Goal: Task Accomplishment & Management: Complete application form

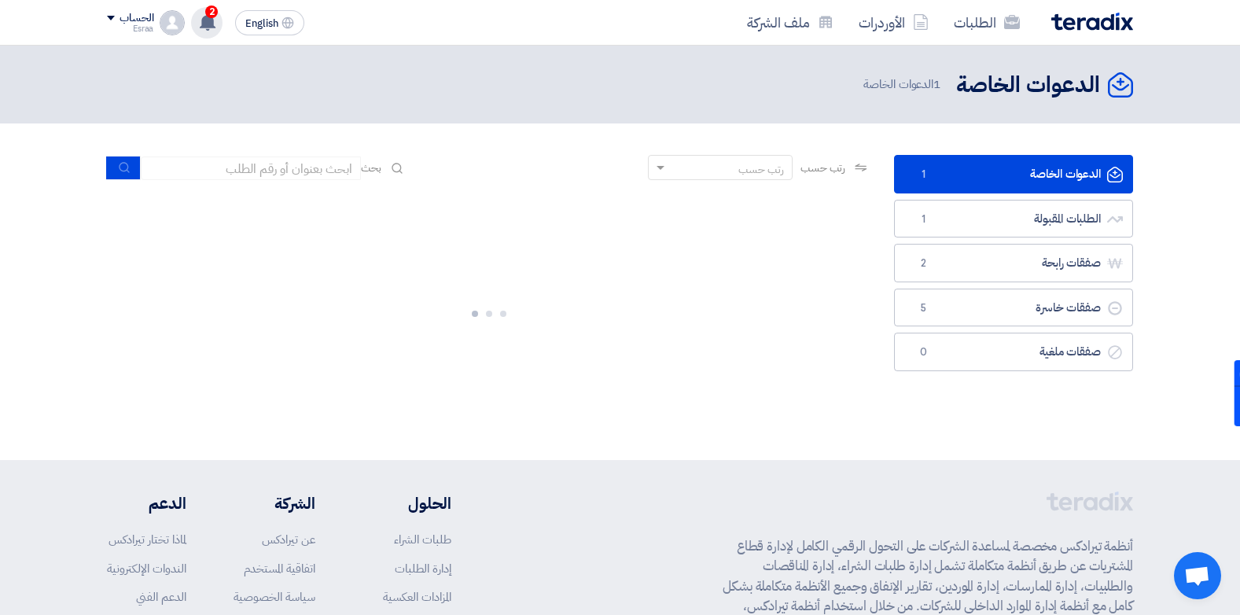
click at [208, 31] on div "2 عرض سعرك لطلب VNR + Camera Hikvision لم يعد الان تنافسي 30 minutes ago تم مشا…" at bounding box center [206, 22] width 31 height 31
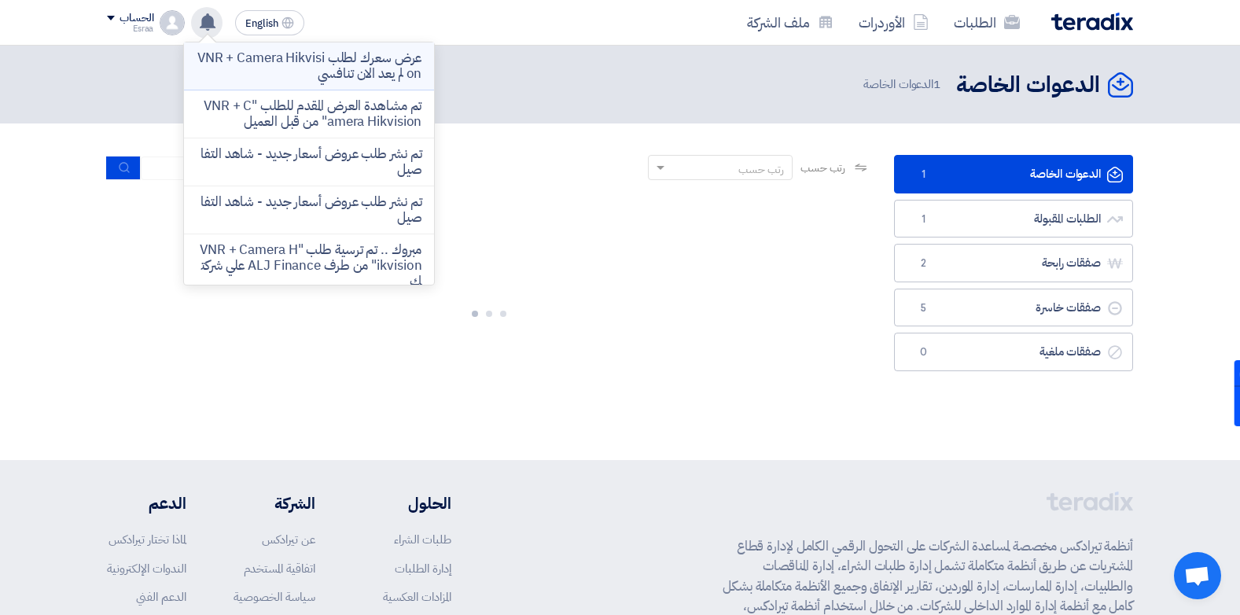
click at [254, 65] on p "عرض سعرك لطلب VNR + Camera Hikvision لم يعد الان تنافسي" at bounding box center [309, 65] width 225 height 31
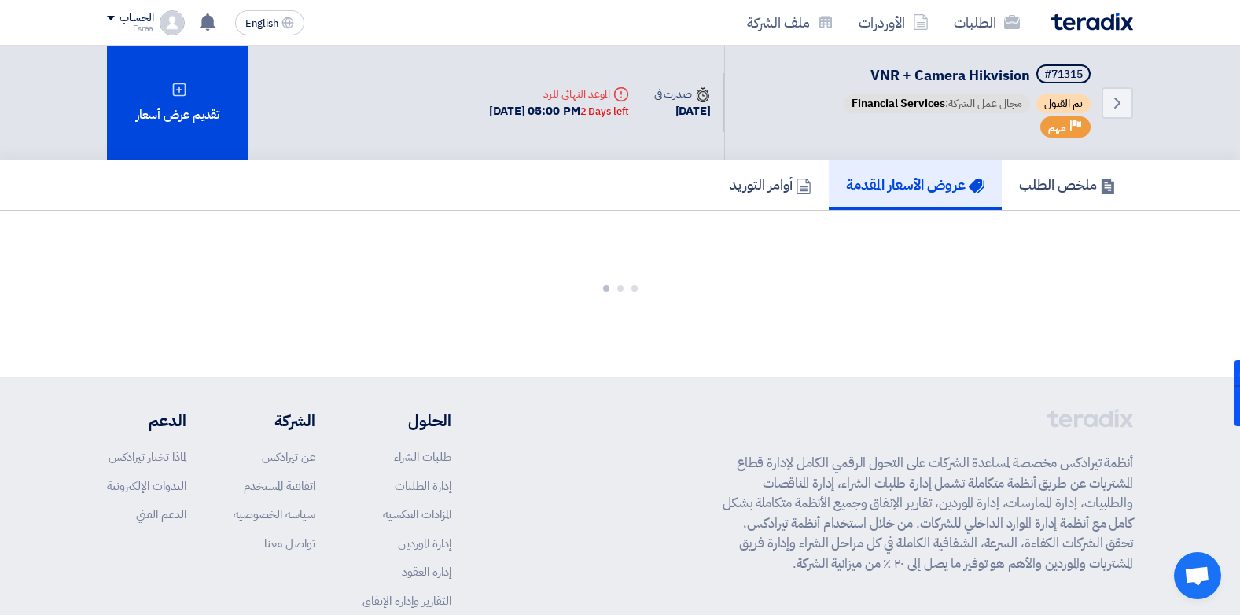
click at [184, 313] on section at bounding box center [620, 285] width 1026 height 87
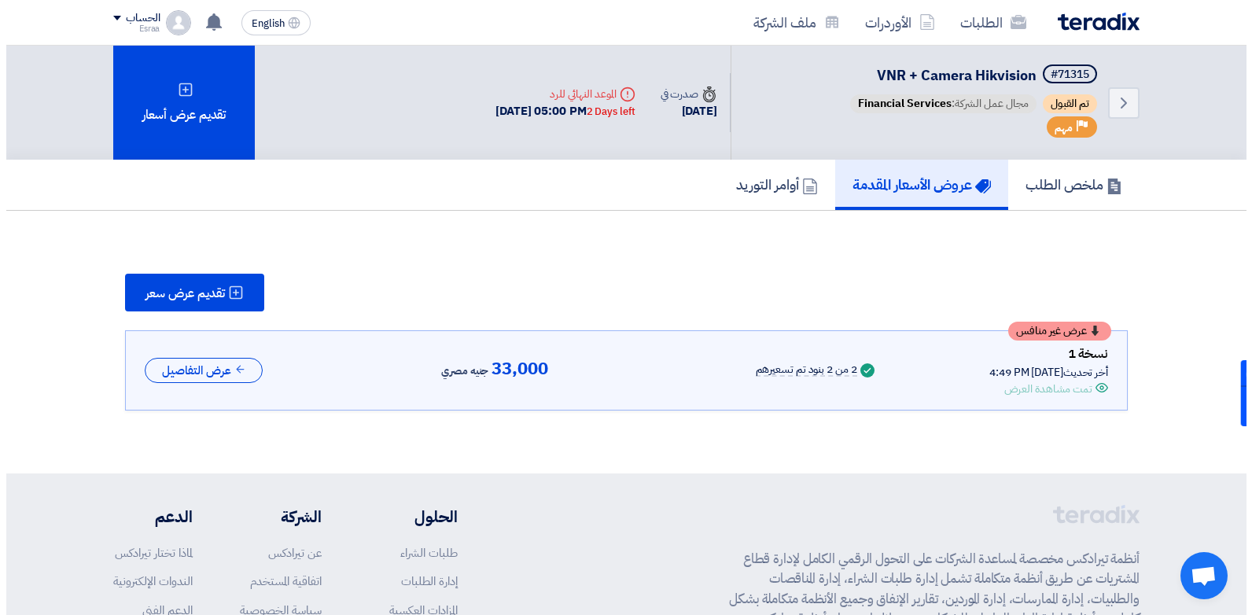
scroll to position [63, 0]
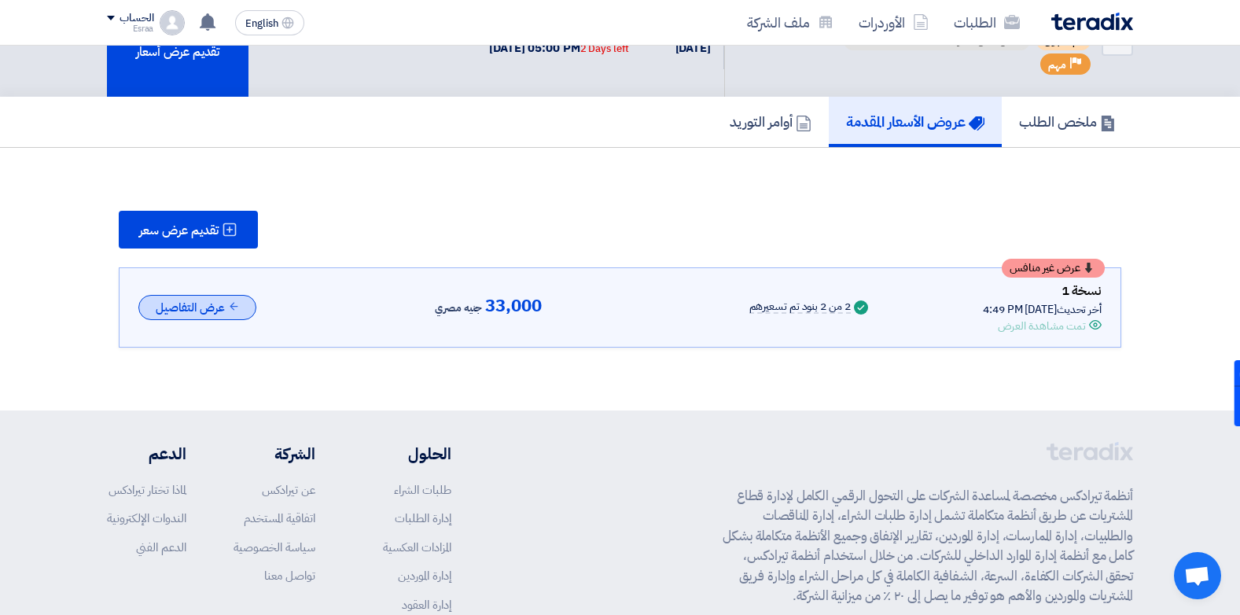
click at [201, 300] on button "عرض التفاصيل" at bounding box center [197, 308] width 118 height 26
click at [183, 224] on span "تقديم عرض سعر" at bounding box center [178, 230] width 79 height 13
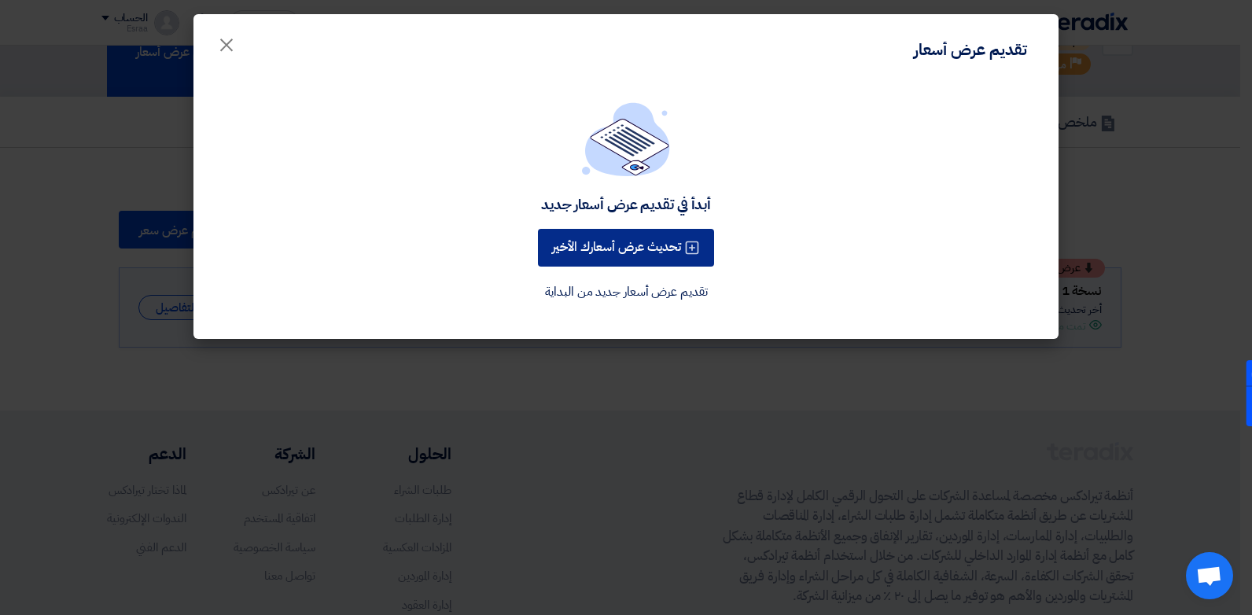
click at [548, 259] on button "تحديث عرض أسعارك الأخير" at bounding box center [626, 248] width 176 height 38
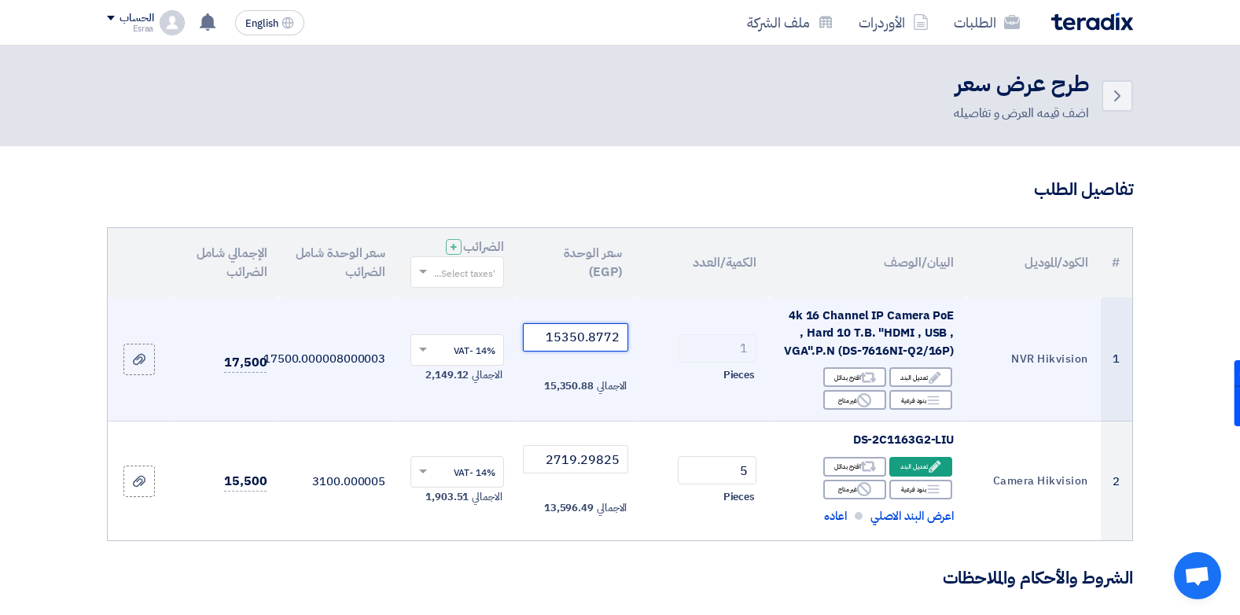
click at [545, 334] on input "15350.8772" at bounding box center [576, 337] width 106 height 28
drag, startPoint x: 545, startPoint y: 334, endPoint x: 630, endPoint y: 340, distance: 85.1
click at [630, 340] on td "15350.8772 الاجمالي 15,350.88" at bounding box center [576, 359] width 119 height 124
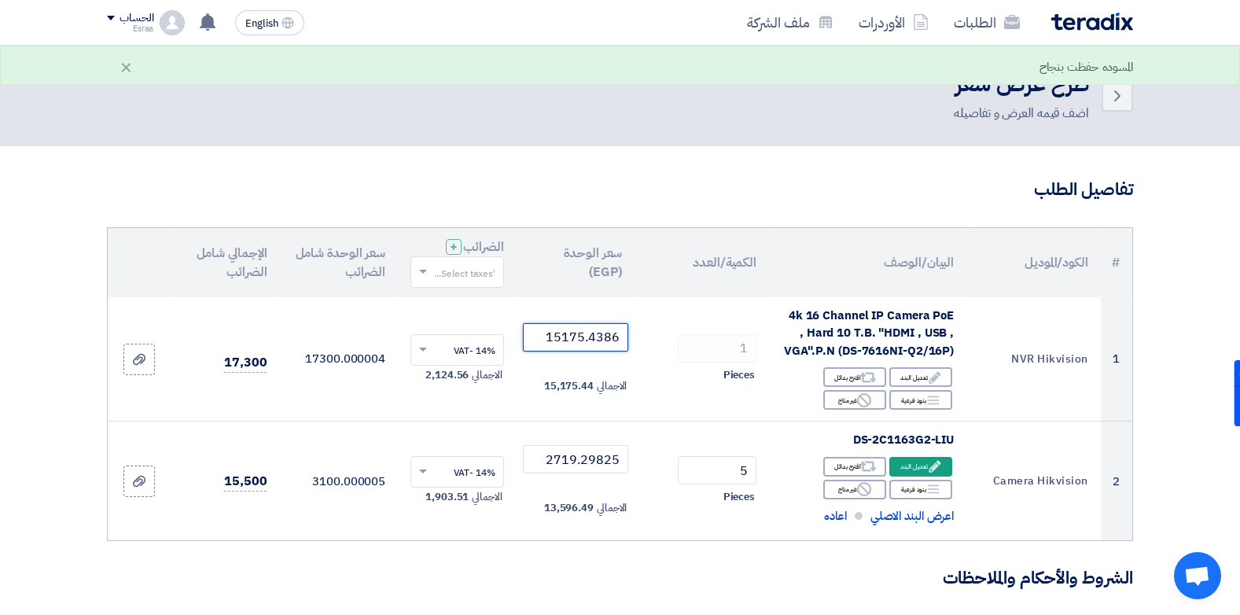
type input "15175.4386"
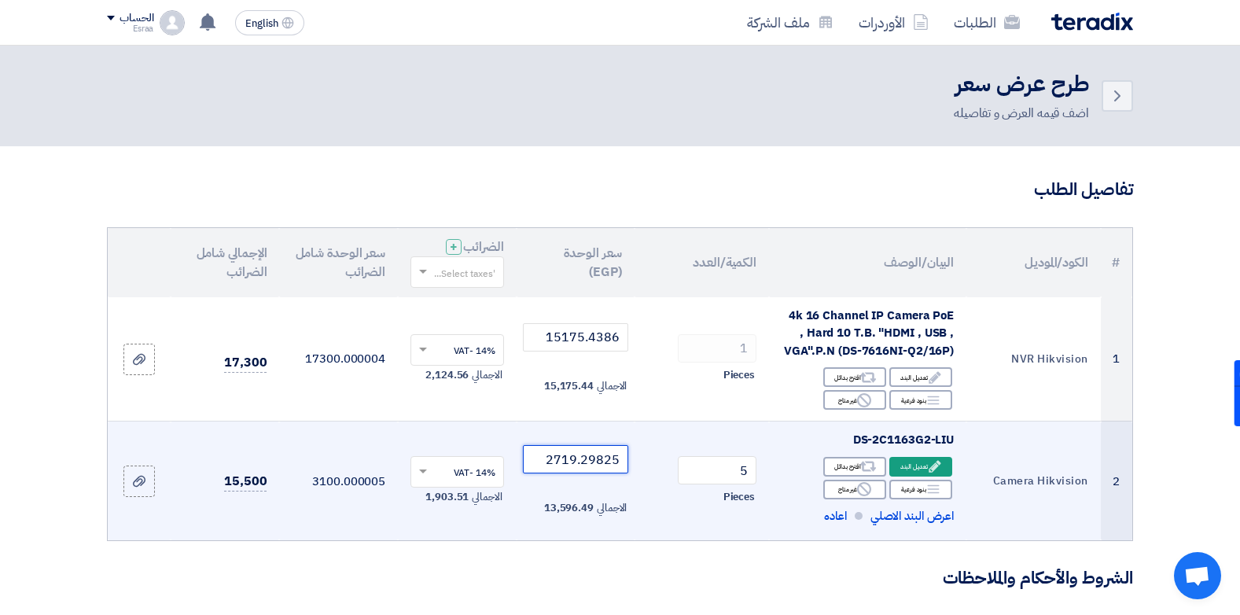
drag, startPoint x: 548, startPoint y: 458, endPoint x: 631, endPoint y: 462, distance: 82.7
click at [631, 462] on td "2719.29825 الاجمالي 13,596.49" at bounding box center [576, 481] width 119 height 120
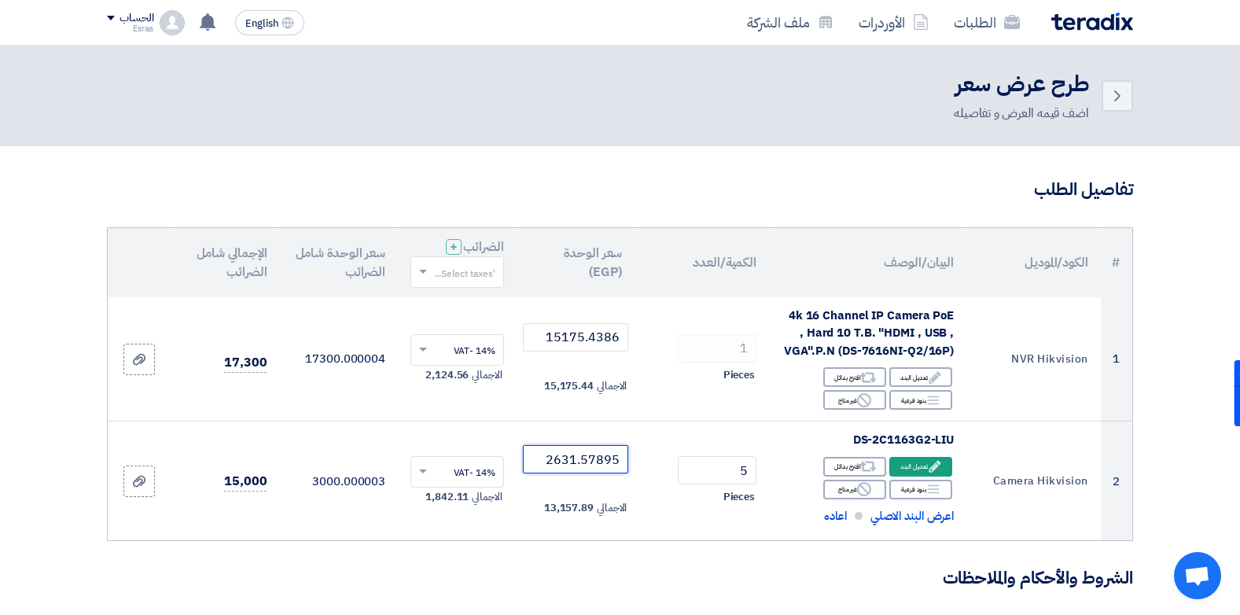
type input "2631.57895"
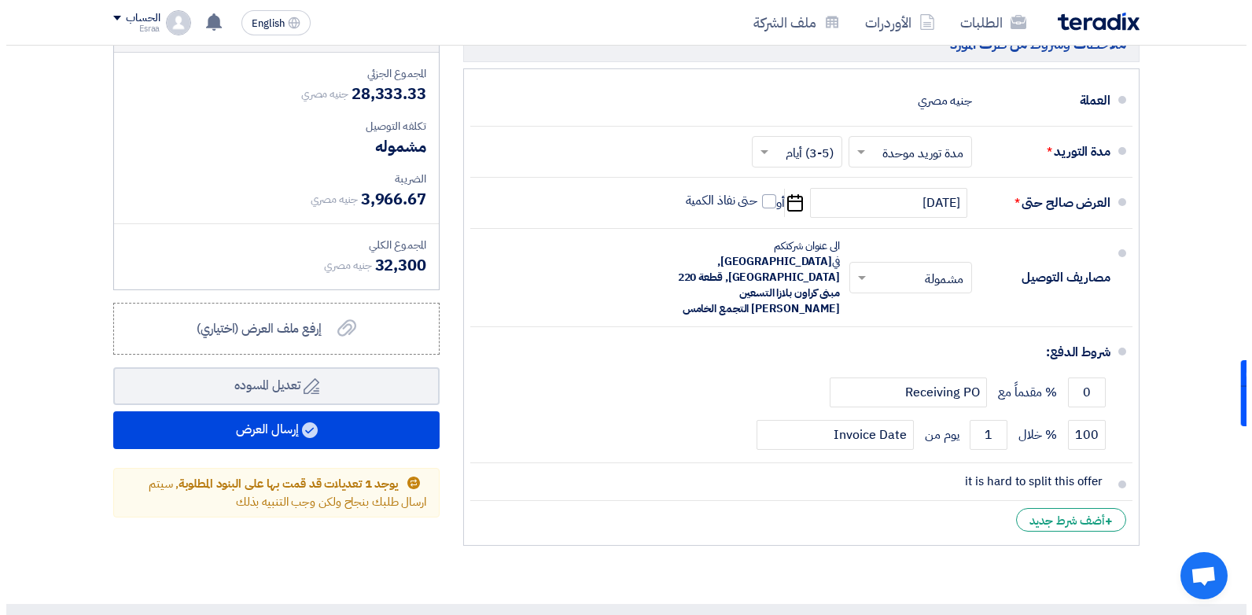
scroll to position [615, 0]
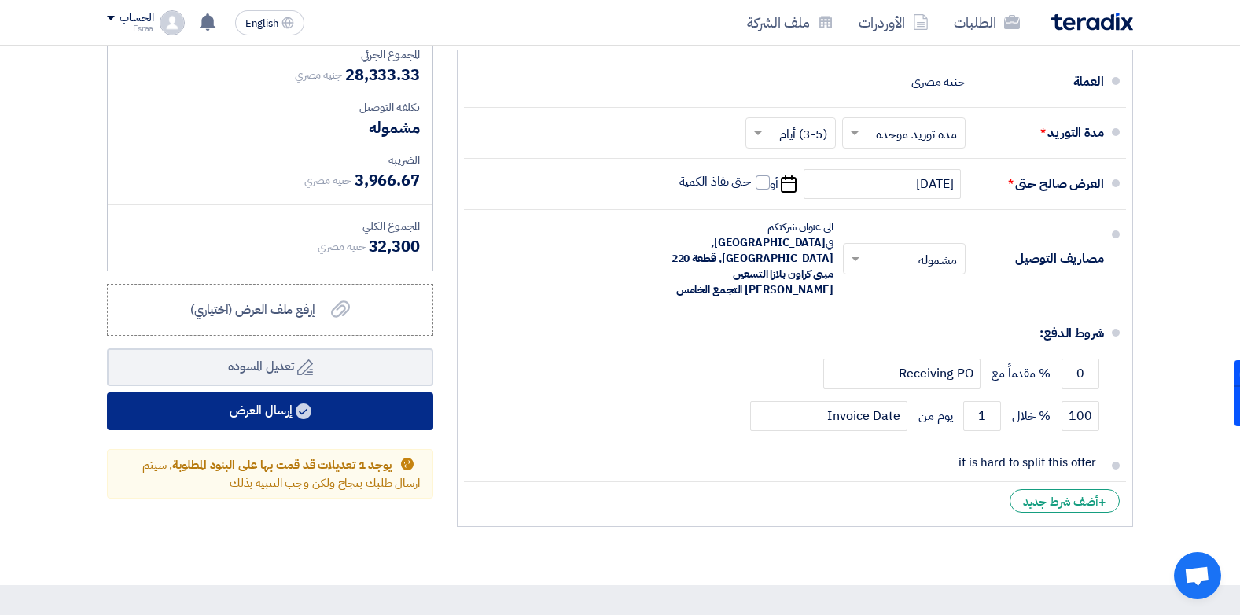
click at [304, 416] on use at bounding box center [304, 411] width 16 height 16
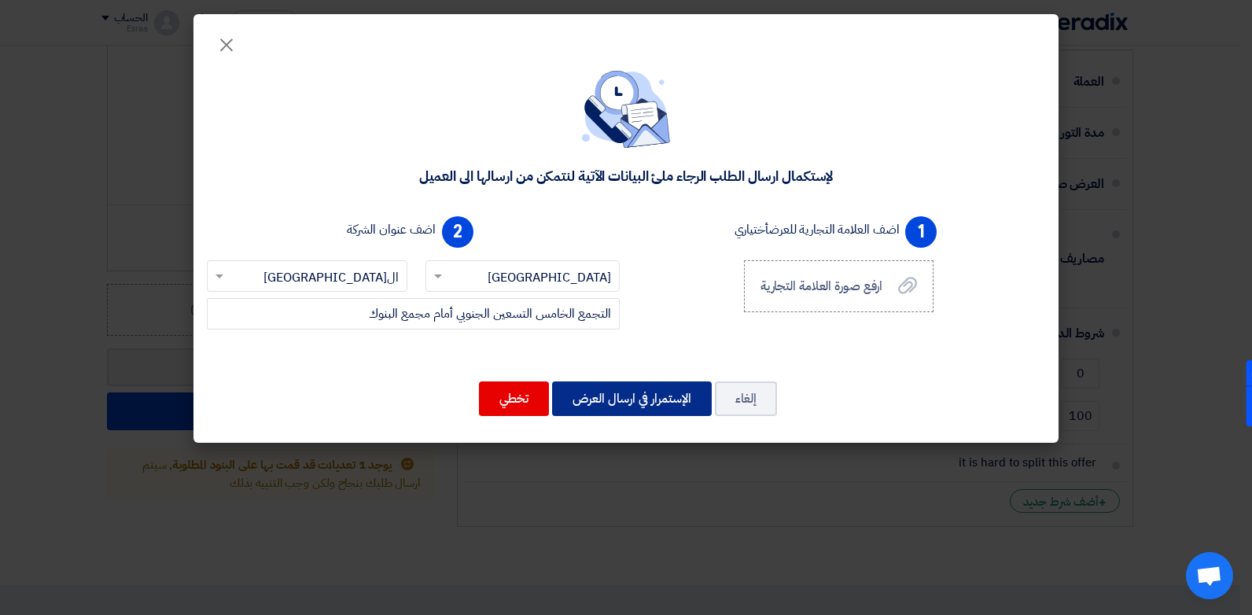
click at [662, 385] on button "الإستمرار في ارسال العرض" at bounding box center [632, 398] width 160 height 35
click at [653, 391] on button "الإستمرار في ارسال العرض" at bounding box center [632, 398] width 160 height 35
click at [623, 390] on button "الإستمرار في ارسال العرض" at bounding box center [632, 398] width 160 height 35
click at [891, 343] on div "1 اضف العلامة التجارية للعرض أختياري ارفع صورة العلامة التجارية ارفع صورة العلا…" at bounding box center [838, 282] width 425 height 145
click at [673, 399] on button "الإستمرار في ارسال العرض" at bounding box center [632, 398] width 160 height 35
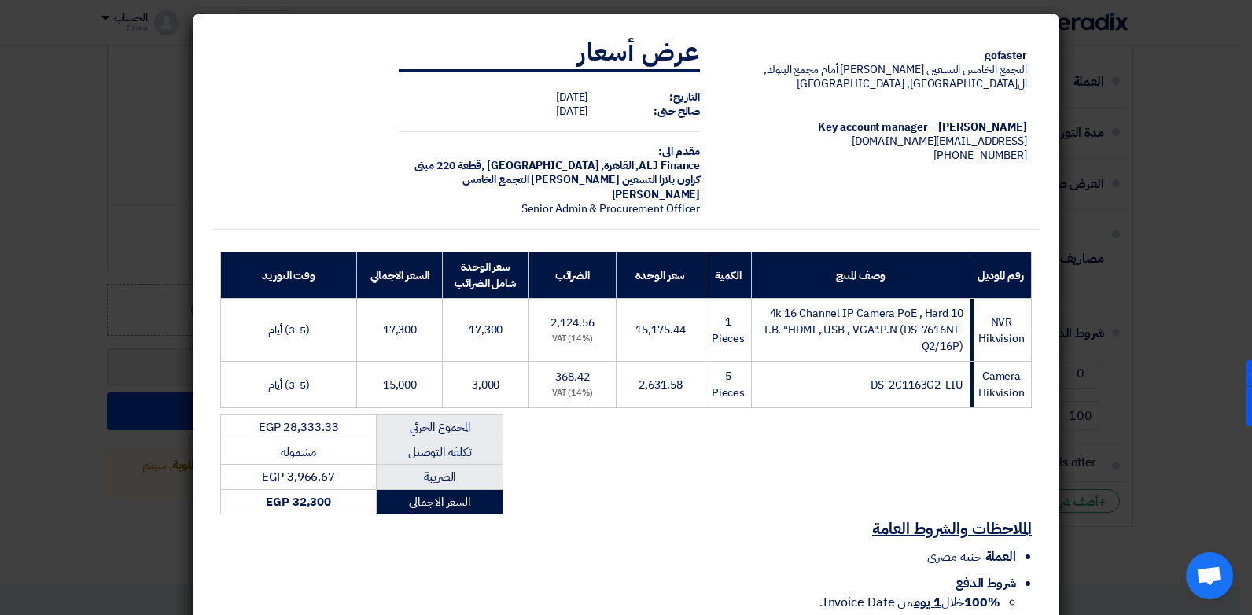
click at [649, 502] on div "gofaster التجمع الخامس التسعين [PERSON_NAME] أمام مجمع البنوك, ال[GEOGRAPHIC_DA…" at bounding box center [625, 359] width 827 height 674
click at [693, 515] on div "الملاحظات والشروط العامة العملة جنيه مصري شروط الدفع 100% خلال 1 يوم من Invoice…" at bounding box center [625, 604] width 827 height 181
click at [1073, 303] on modal-container "gofaster التجمع الخامس التسعين [PERSON_NAME] أمام مجمع البنوك, ال[GEOGRAPHIC_DA…" at bounding box center [626, 307] width 1252 height 615
click at [1058, 355] on div "gofaster التجمع الخامس التسعين [PERSON_NAME] أمام مجمع البنوك, ال[GEOGRAPHIC_DA…" at bounding box center [625, 392] width 865 height 757
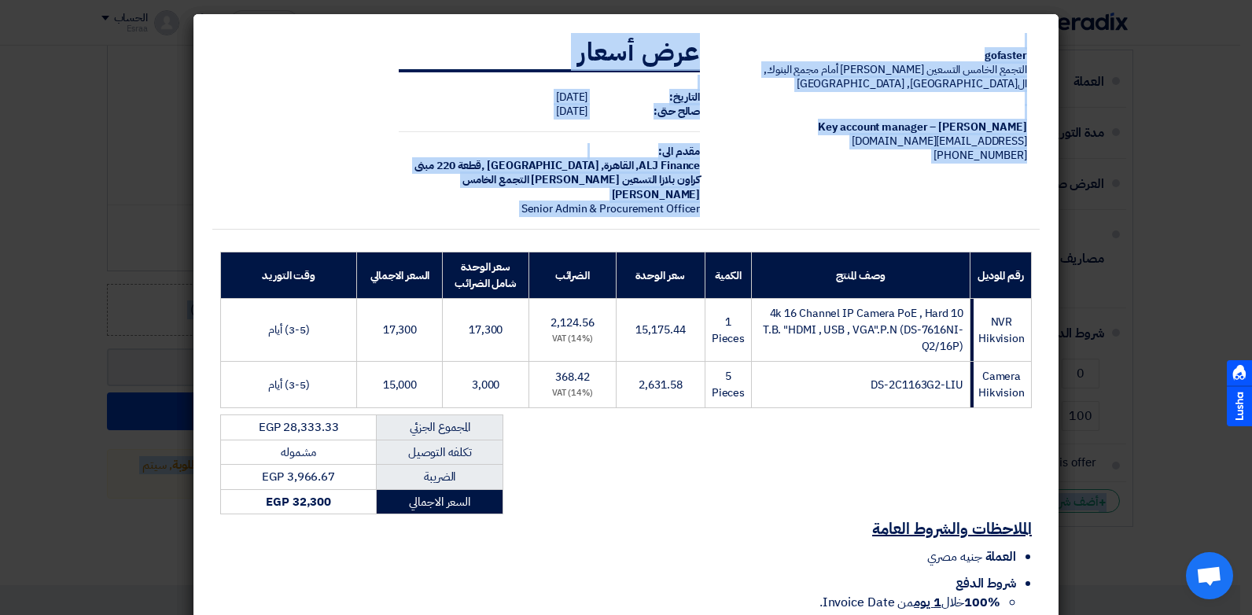
drag, startPoint x: 1249, startPoint y: 261, endPoint x: 1254, endPoint y: 462, distance: 200.6
click at [1251, 462] on html "الطلبات الأوردرات ملف الشركة English EN عرض سعرك لطلب VNR + Camera Hikvision لم…" at bounding box center [626, 165] width 1252 height 1560
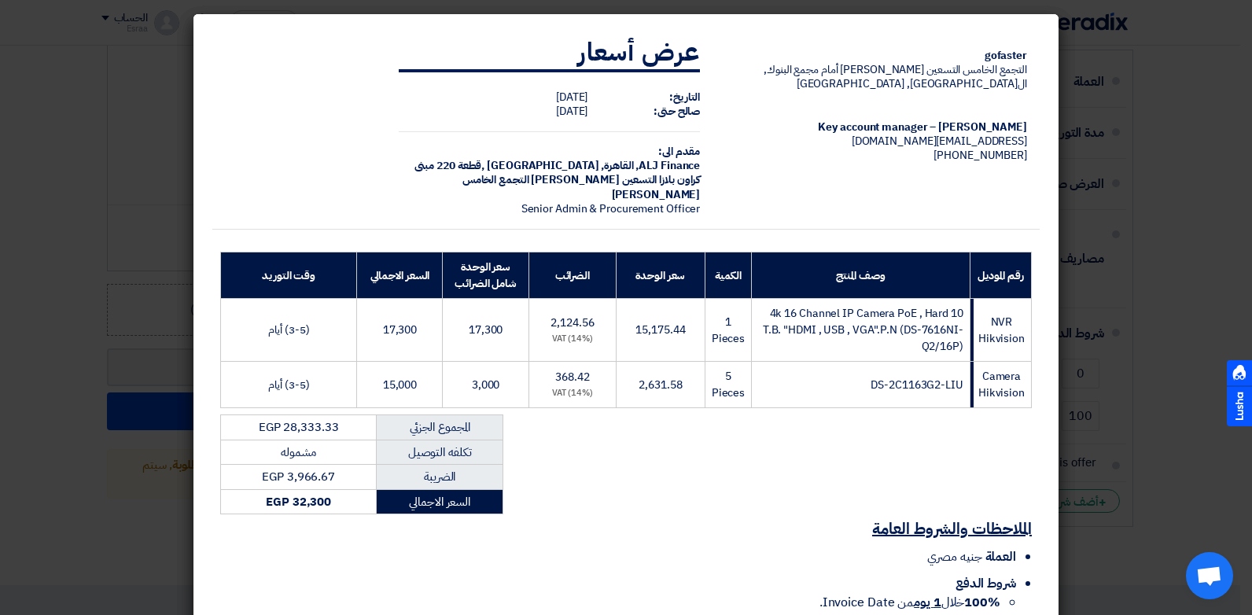
click at [793, 503] on div "gofaster التجمع الخامس التسعين [PERSON_NAME] أمام مجمع البنوك, ال[GEOGRAPHIC_DA…" at bounding box center [625, 359] width 827 height 674
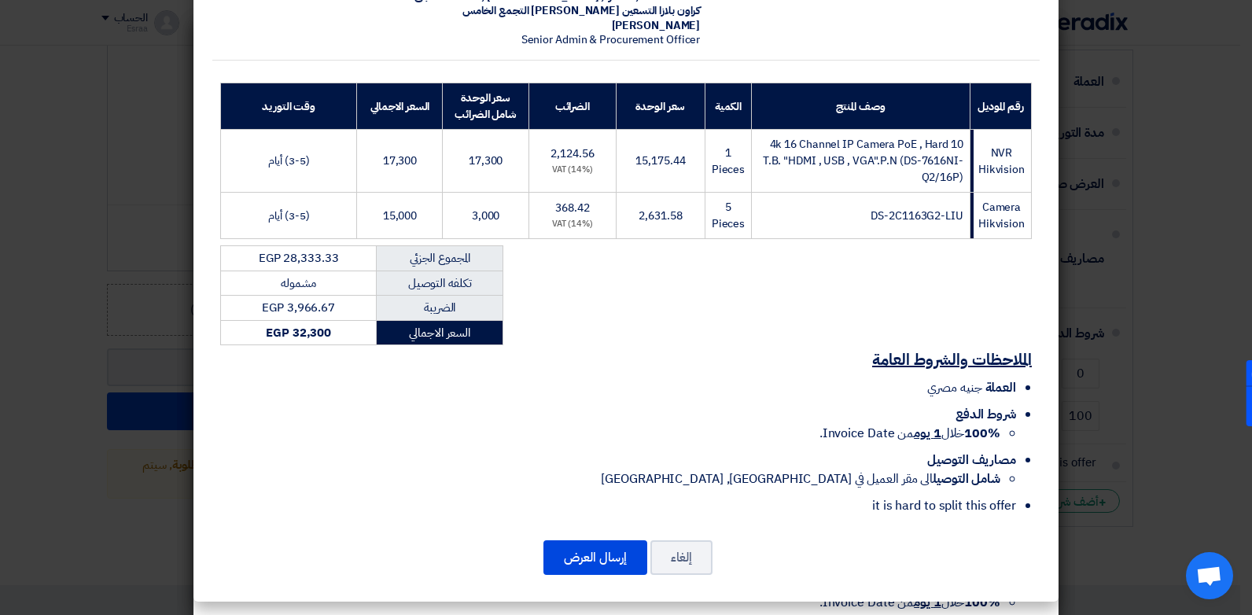
scroll to position [170, 0]
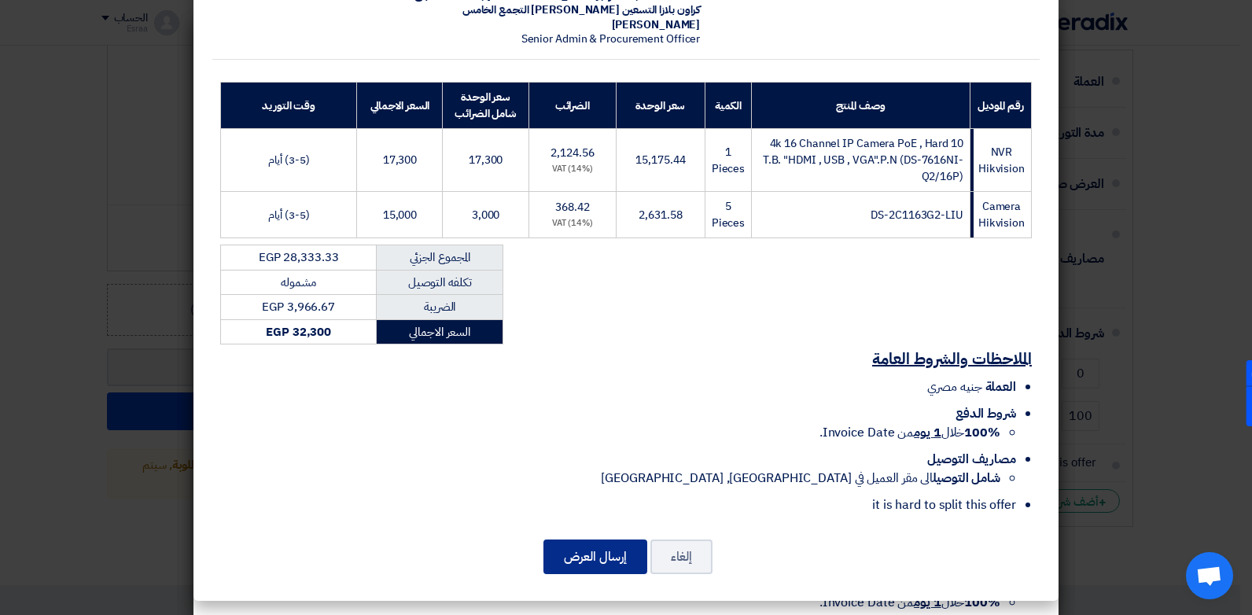
click at [572, 560] on button "إرسال العرض" at bounding box center [595, 556] width 104 height 35
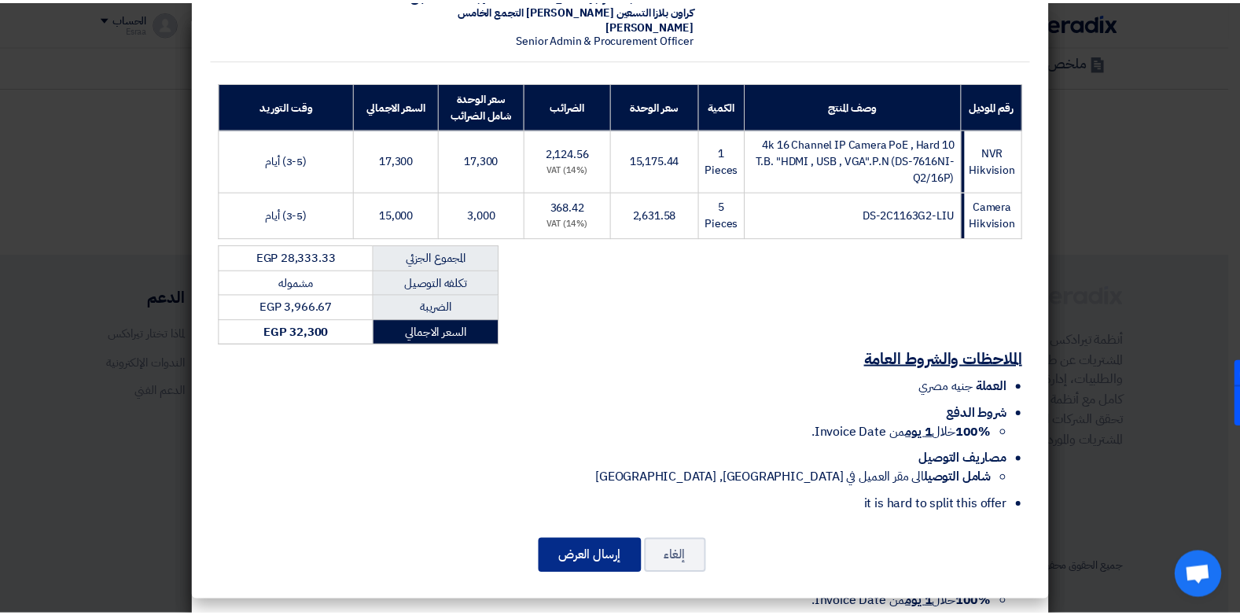
scroll to position [1034, 0]
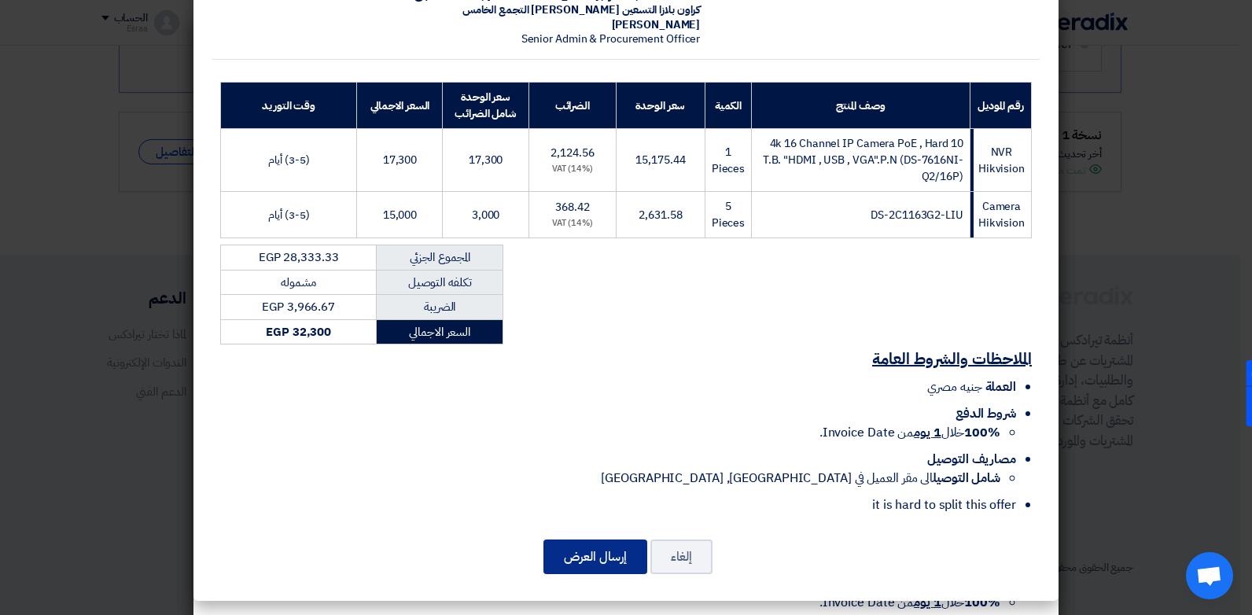
click at [572, 560] on button "إرسال العرض" at bounding box center [595, 556] width 104 height 35
click at [1154, 365] on modal-container "gofaster التجمع الخامس التسعين [PERSON_NAME] أمام مجمع البنوك, ال[GEOGRAPHIC_DA…" at bounding box center [626, 307] width 1252 height 615
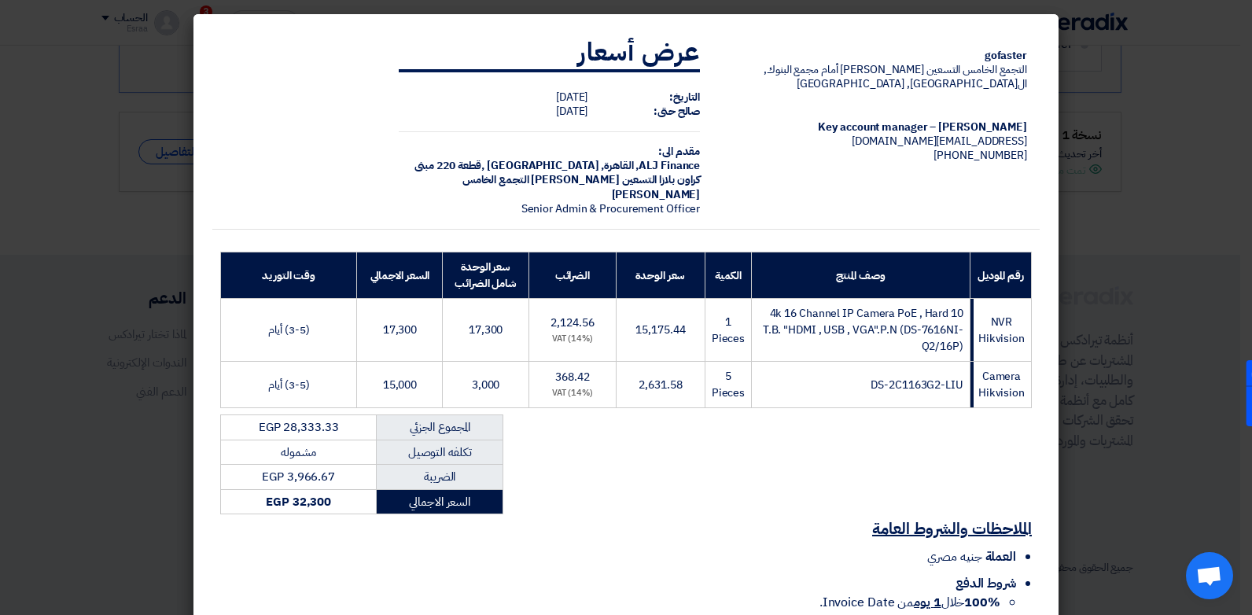
click at [1038, 324] on div "رقم الموديل وصف المنتج الكمية سعر الوحدة الضرائب سعر الوحدة شامل الضرائب السعر …" at bounding box center [625, 329] width 827 height 163
click at [1065, 383] on modal-container "gofaster التجمع الخامس التسعين [PERSON_NAME] أمام مجمع البنوك, ال[GEOGRAPHIC_DA…" at bounding box center [626, 307] width 1252 height 615
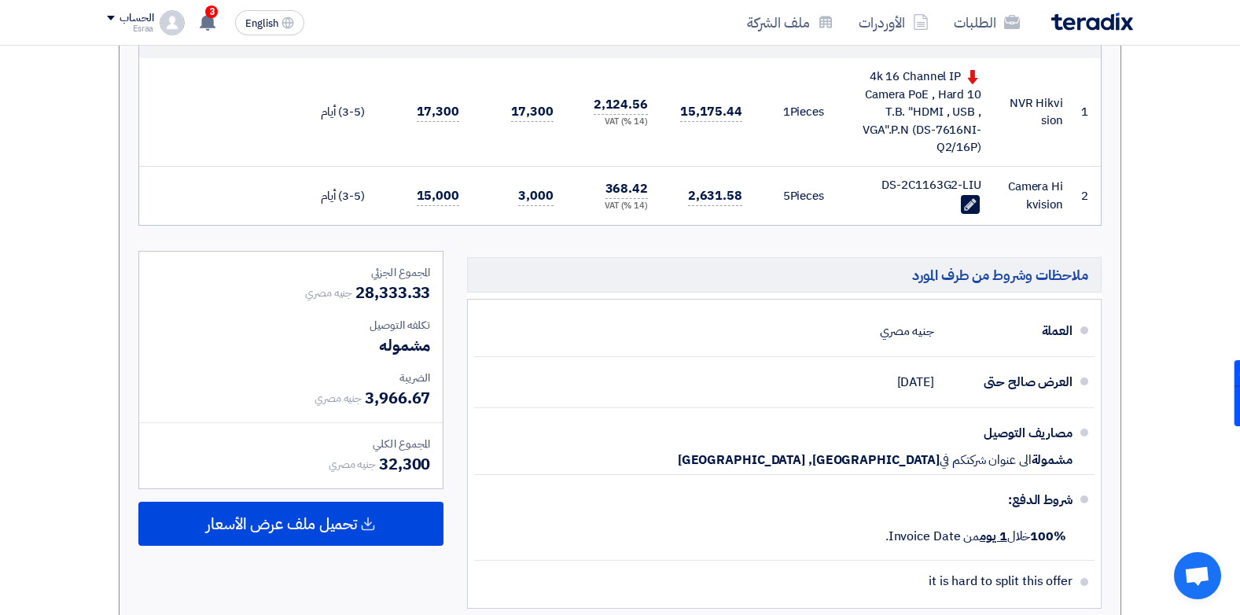
scroll to position [112, 0]
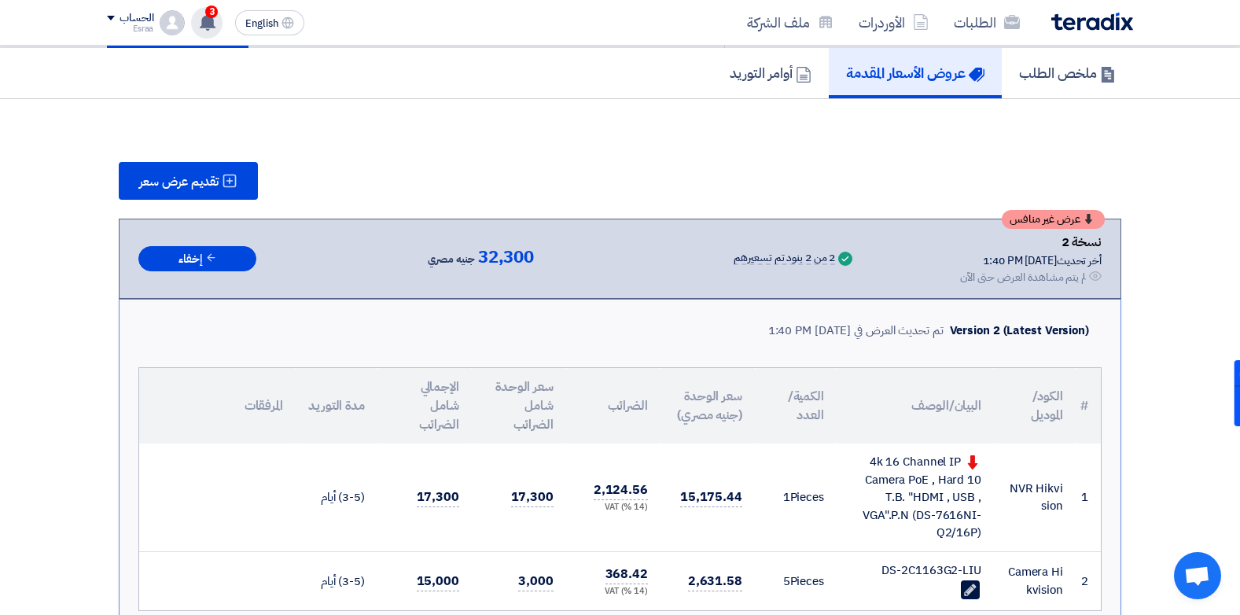
click at [210, 24] on use at bounding box center [208, 21] width 16 height 17
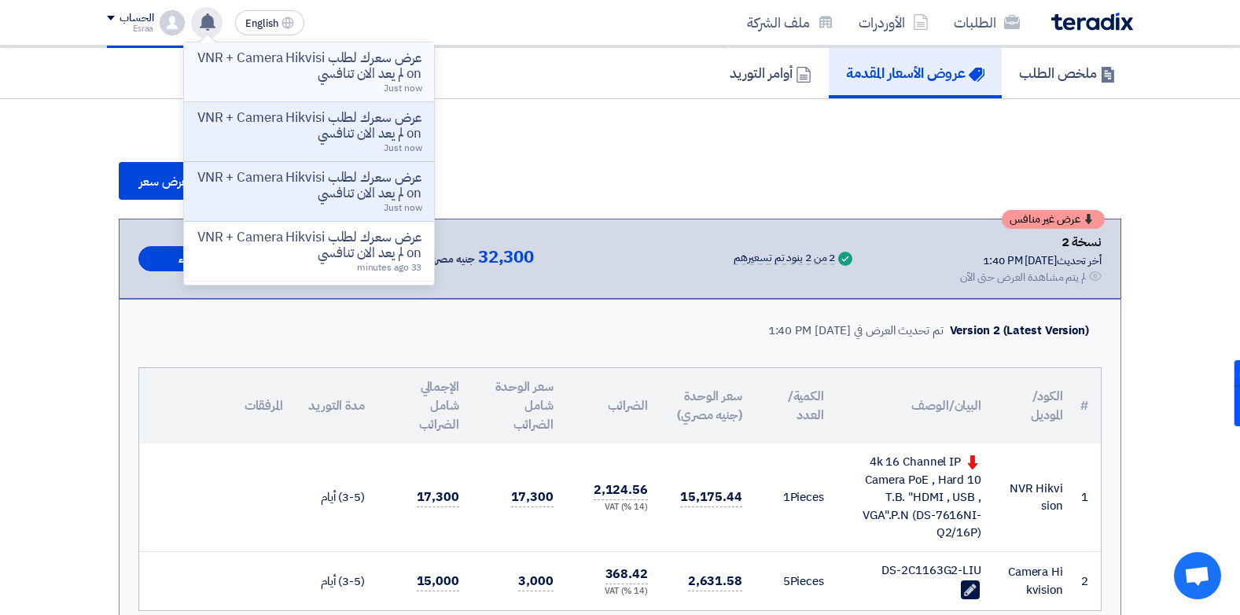
click at [267, 74] on p "عرض سعرك لطلب VNR + Camera Hikvision لم يعد الان تنافسي" at bounding box center [309, 65] width 225 height 31
